Goal: Information Seeking & Learning: Stay updated

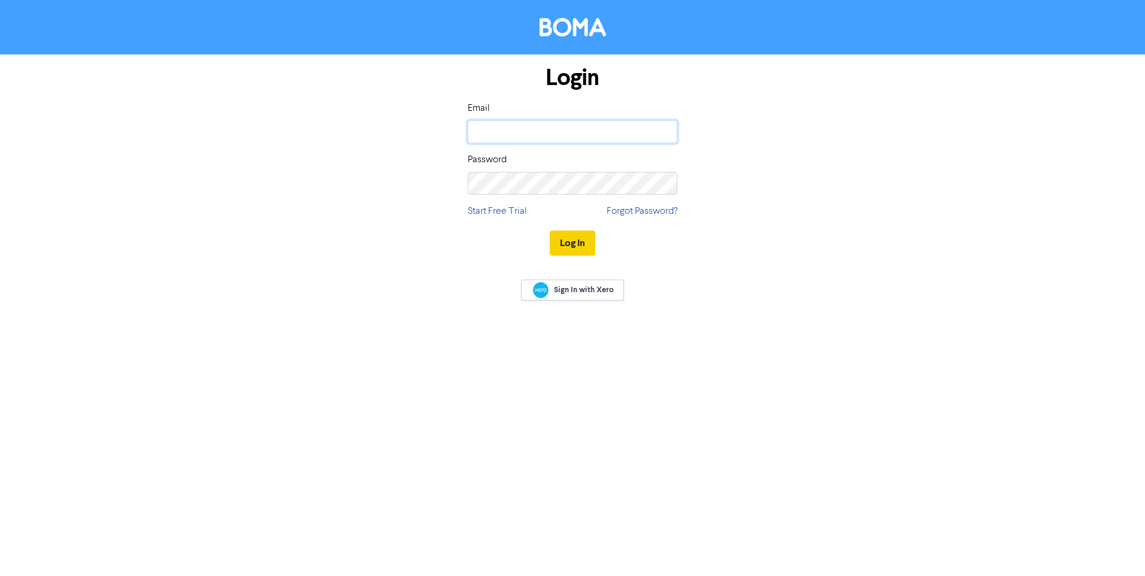
type input "janet@greenlion.co.nz"
click at [583, 249] on button "Log In" at bounding box center [573, 243] width 46 height 25
type input "janet@greenlion.co.nz"
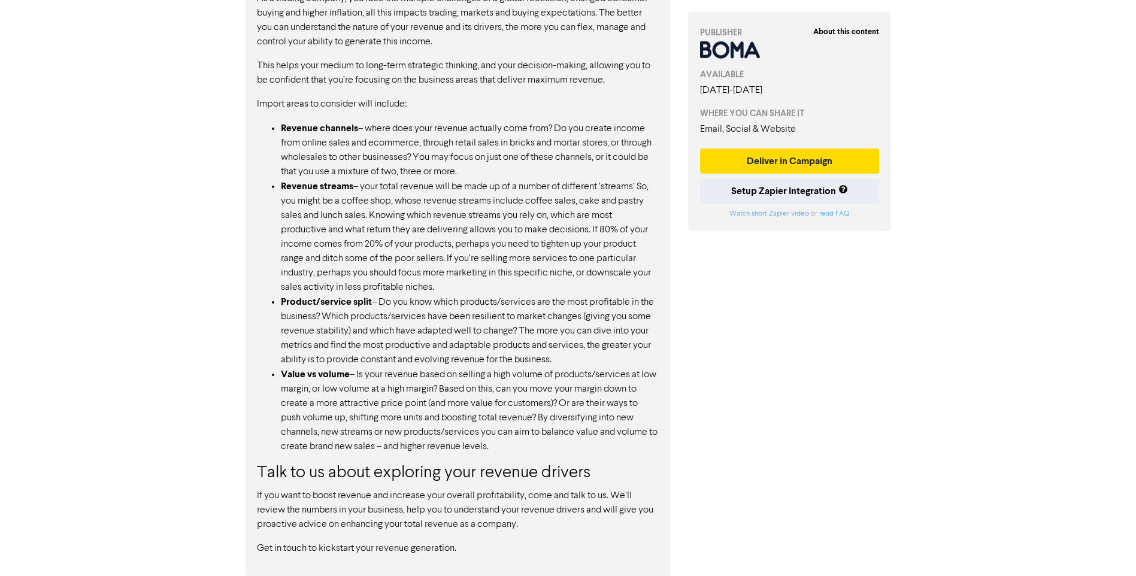
scroll to position [829, 0]
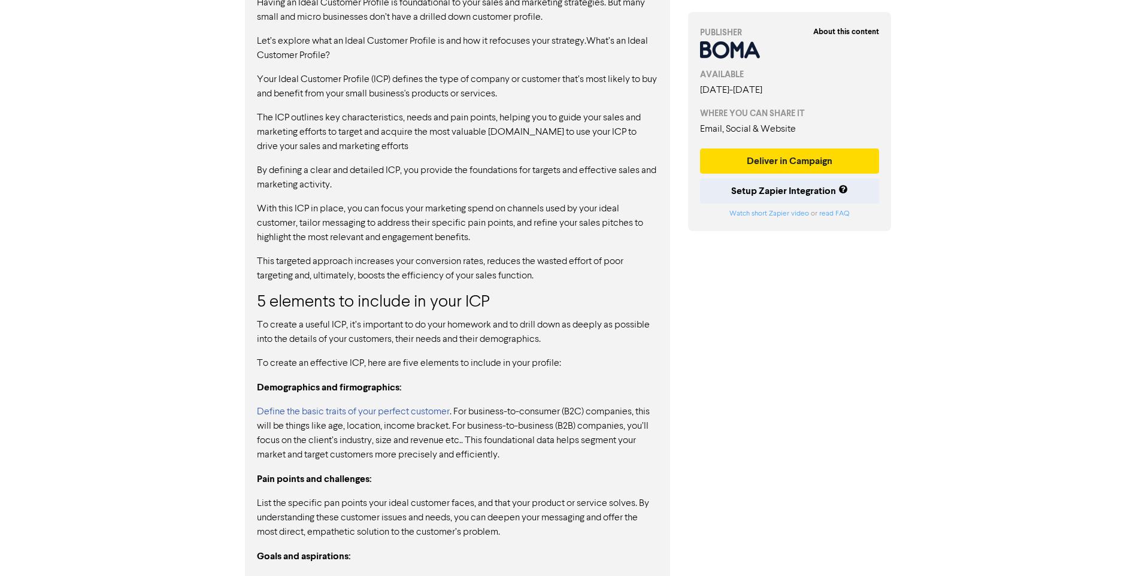
scroll to position [715, 0]
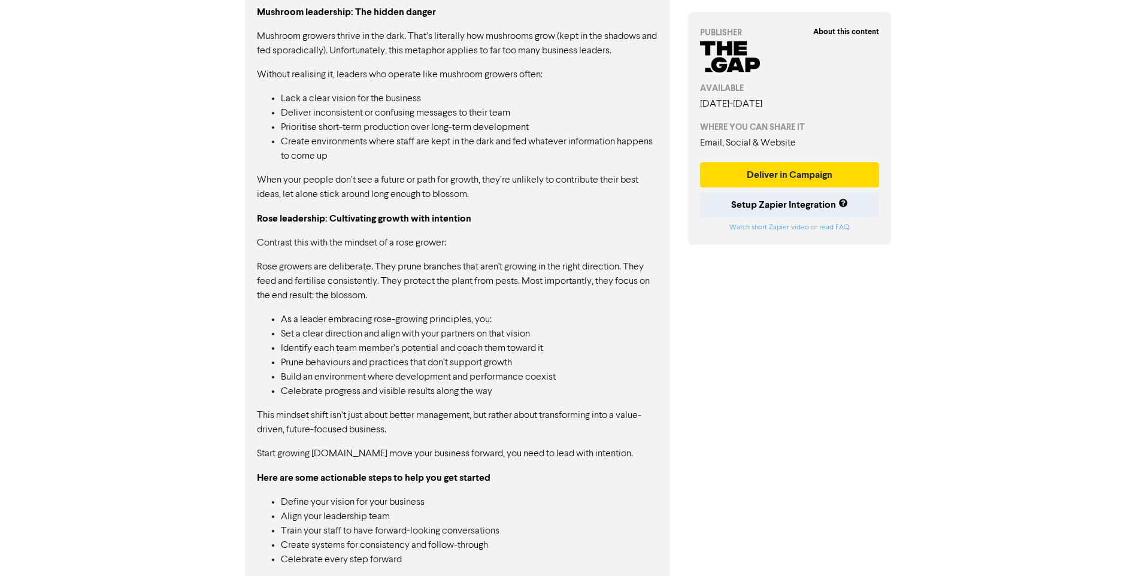
scroll to position [749, 0]
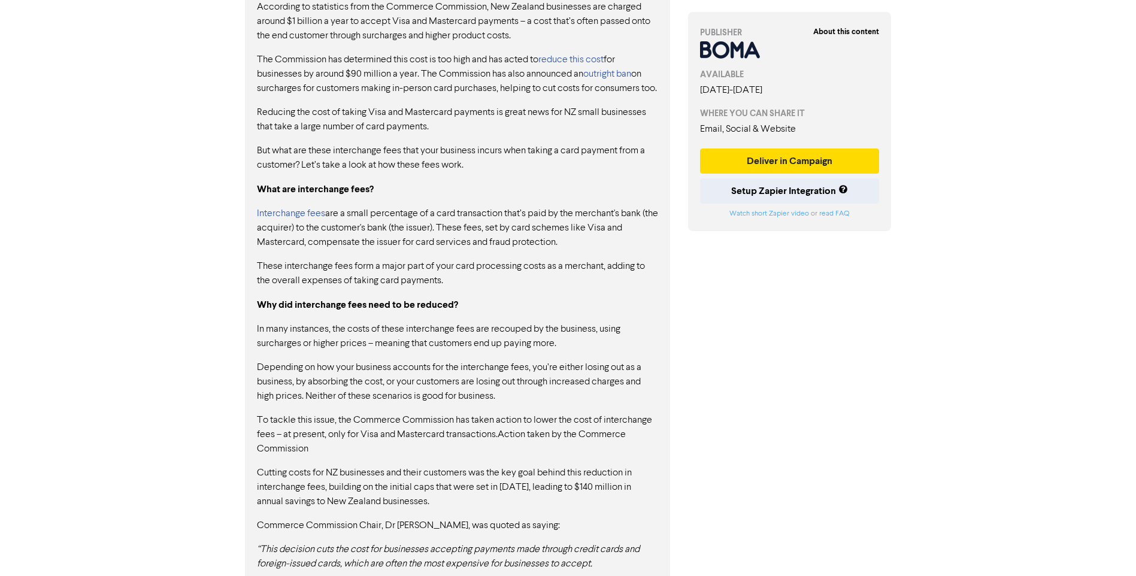
scroll to position [634, 0]
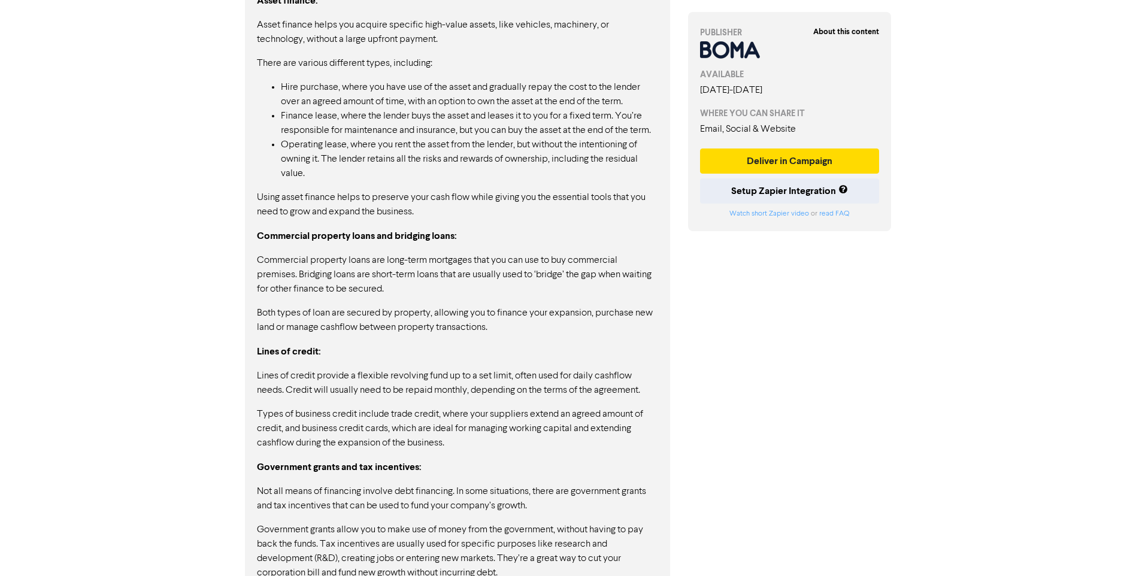
scroll to position [1577, 0]
